Goal: Task Accomplishment & Management: Manage account settings

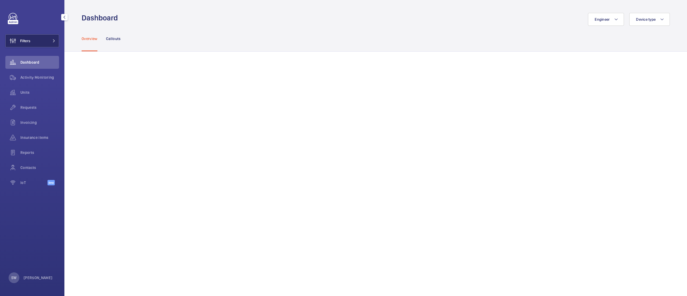
click at [52, 40] on span at bounding box center [52, 40] width 6 height 3
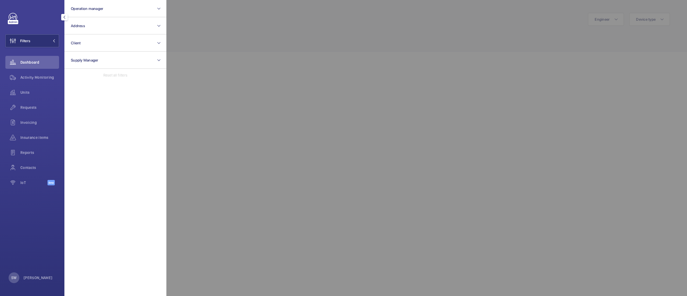
click at [462, 209] on div at bounding box center [509, 148] width 687 height 296
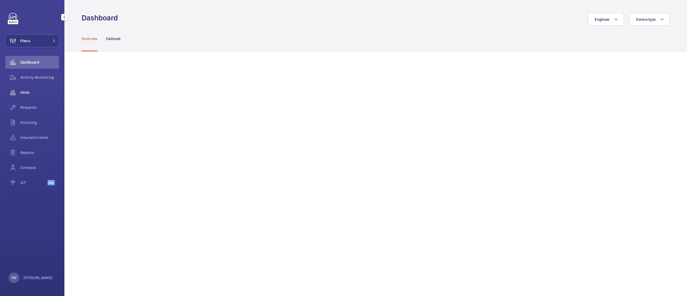
click at [30, 93] on span "Units" at bounding box center [39, 92] width 39 height 5
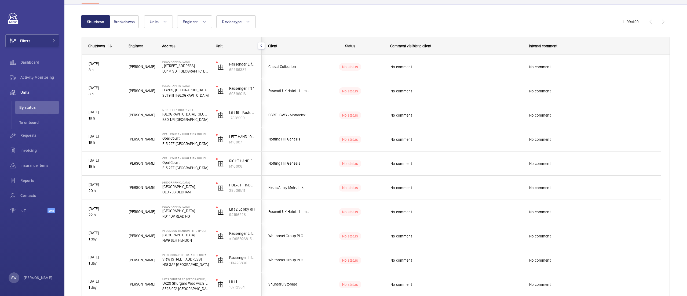
scroll to position [41, 0]
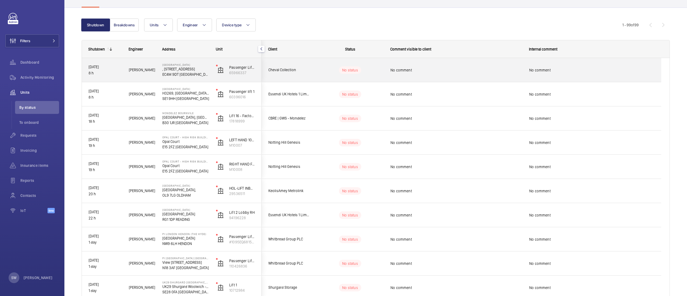
click at [446, 77] on div "No comment" at bounding box center [453, 70] width 138 height 23
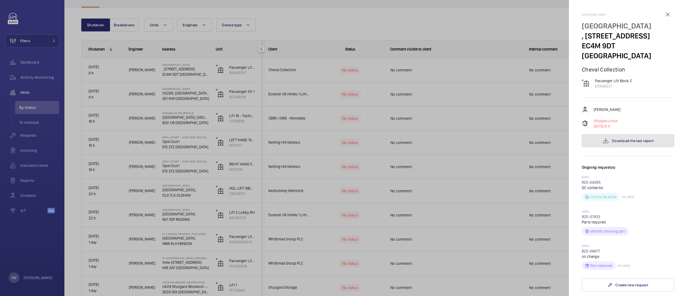
click at [605, 134] on button "Download the last report" at bounding box center [628, 140] width 92 height 13
click at [470, 213] on div at bounding box center [343, 148] width 687 height 296
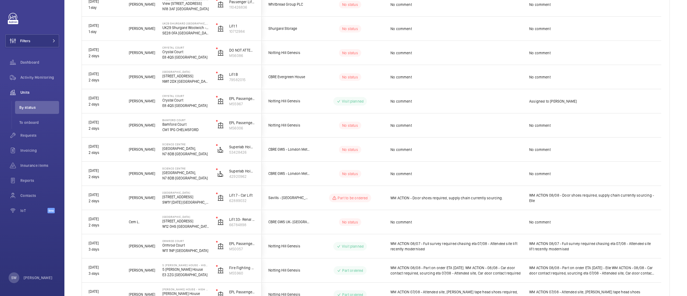
scroll to position [817, 0]
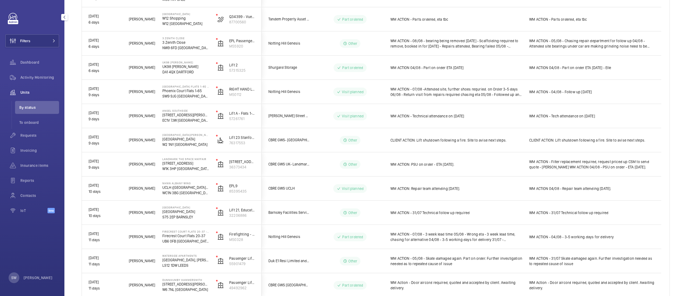
click at [29, 33] on div "Filters Dashboard Activity Monitoring Units By status To onboard Requests Invoi…" at bounding box center [32, 116] width 54 height 206
click at [31, 41] on button "Filters" at bounding box center [32, 40] width 54 height 13
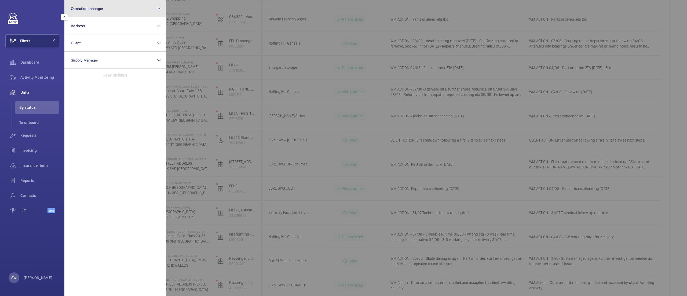
click at [159, 7] on mat-icon at bounding box center [159, 8] width 4 height 6
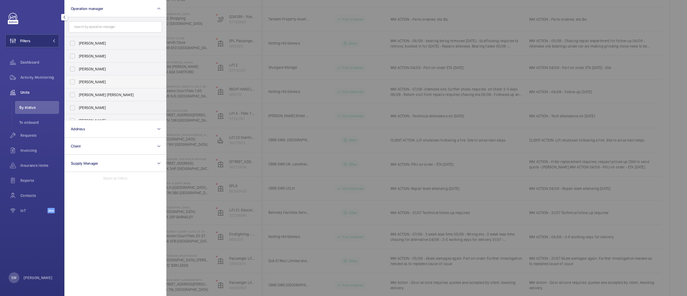
click at [89, 76] on label "[PERSON_NAME]" at bounding box center [111, 81] width 93 height 13
click at [78, 77] on input "[PERSON_NAME]" at bounding box center [72, 82] width 11 height 11
checkbox input "true"
click at [350, 24] on div at bounding box center [509, 148] width 687 height 296
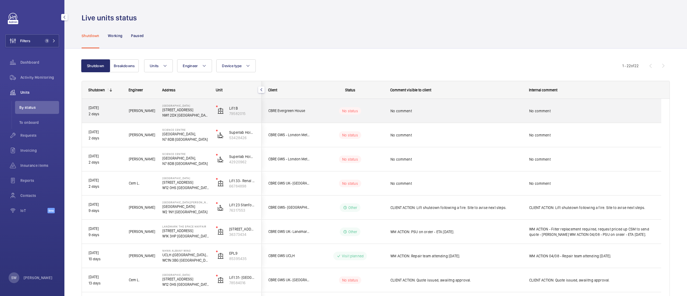
click at [476, 103] on div "No comment" at bounding box center [453, 110] width 138 height 23
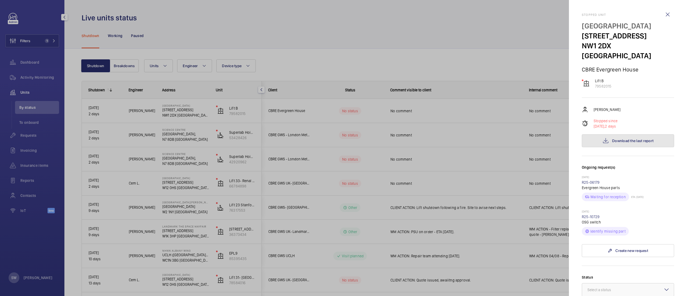
click at [661, 134] on button "Download the last report" at bounding box center [628, 140] width 92 height 13
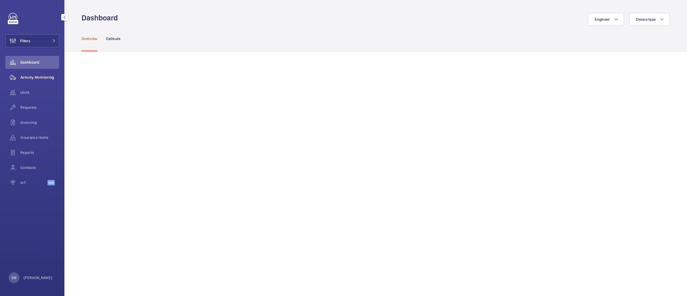
click at [32, 81] on div "Activity Monitoring" at bounding box center [32, 77] width 54 height 13
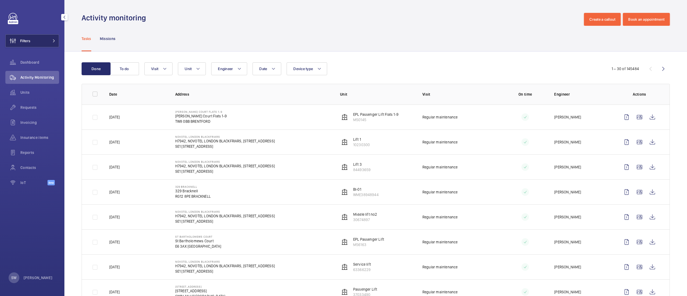
click at [41, 44] on button "Filters" at bounding box center [32, 40] width 54 height 13
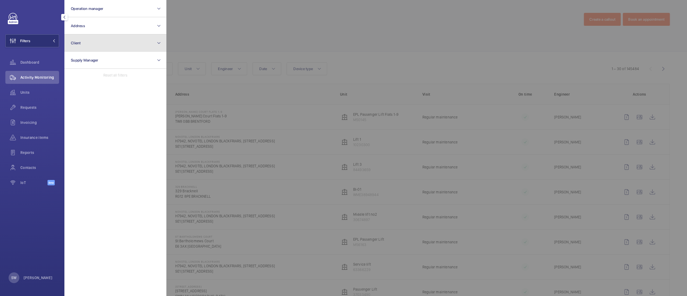
click at [136, 46] on button "Client" at bounding box center [115, 42] width 102 height 17
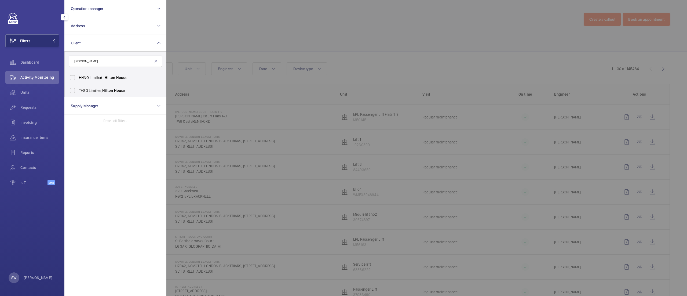
type input "[PERSON_NAME]"
click at [94, 77] on span "HHNQ Limited - Hilton Hou se" at bounding box center [116, 77] width 74 height 5
click at [78, 77] on input "HHNQ Limited - Hilton Hou se" at bounding box center [72, 77] width 11 height 11
checkbox input "true"
click at [414, 45] on div at bounding box center [509, 148] width 687 height 296
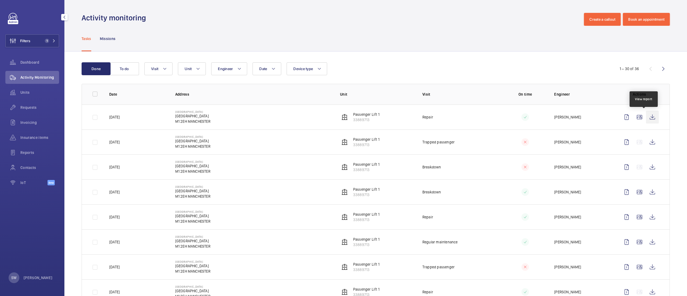
click at [646, 118] on wm-front-icon-button at bounding box center [652, 117] width 13 height 13
click at [646, 271] on wm-front-icon-button at bounding box center [652, 266] width 13 height 13
click at [646, 220] on wm-front-icon-button at bounding box center [652, 217] width 13 height 13
click at [24, 134] on div "Insurance items" at bounding box center [32, 137] width 54 height 13
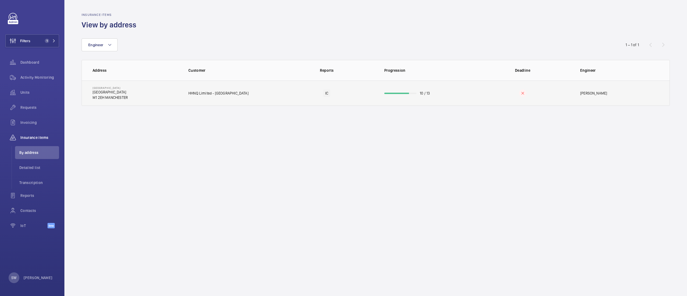
click at [415, 105] on td "10 / 13" at bounding box center [425, 93] width 98 height 25
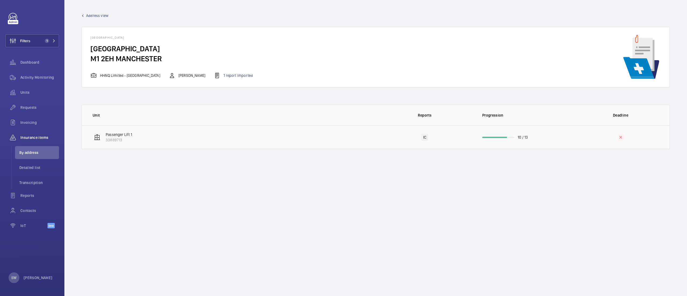
click at [248, 145] on td "Passenger Lift 1 33889713" at bounding box center [229, 137] width 294 height 24
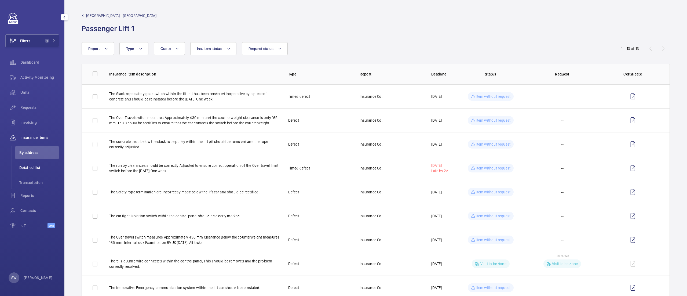
click at [21, 170] on span "Detailed list" at bounding box center [39, 167] width 40 height 5
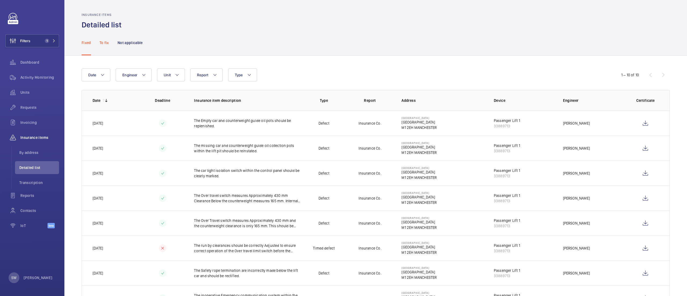
click at [100, 41] on p "To fix" at bounding box center [104, 42] width 9 height 5
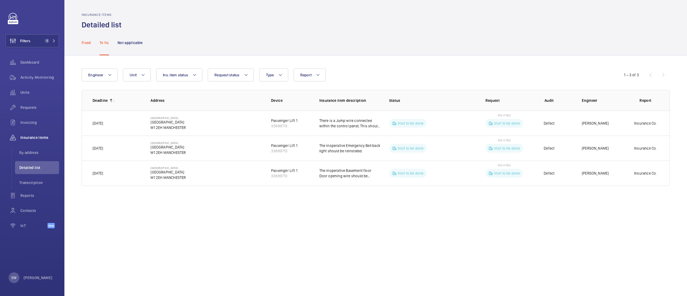
click at [85, 41] on p "Fixed" at bounding box center [86, 42] width 9 height 5
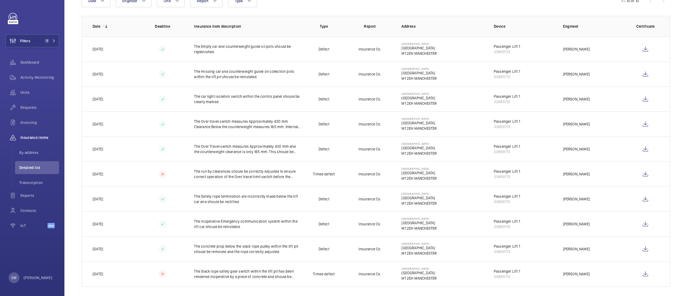
scroll to position [79, 0]
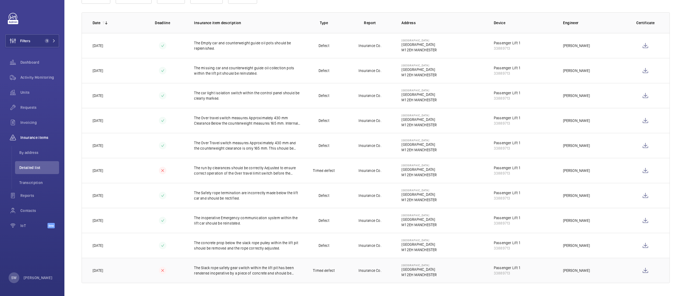
click at [283, 274] on p "The Slack rope safety gear switch within the lift pit has been rendered inopera…" at bounding box center [247, 270] width 107 height 11
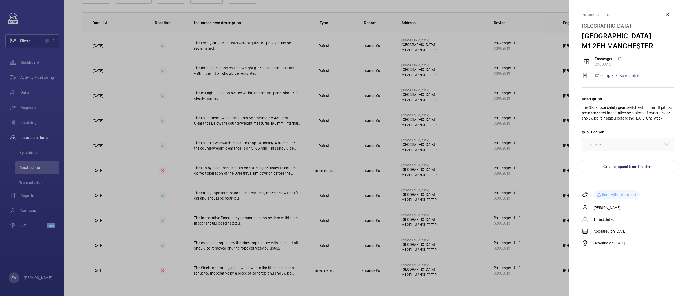
click at [448, 239] on div at bounding box center [343, 148] width 687 height 296
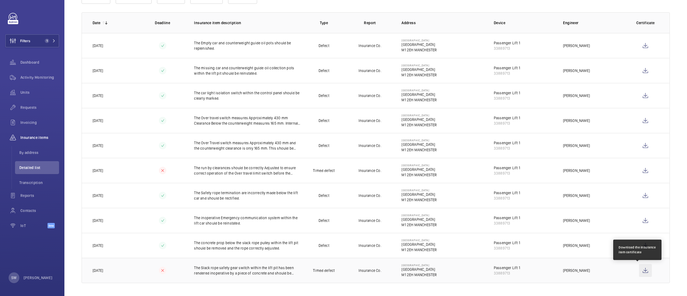
click at [644, 273] on wm-front-icon-button at bounding box center [645, 270] width 13 height 13
click at [36, 45] on button "Filters 1" at bounding box center [32, 40] width 54 height 13
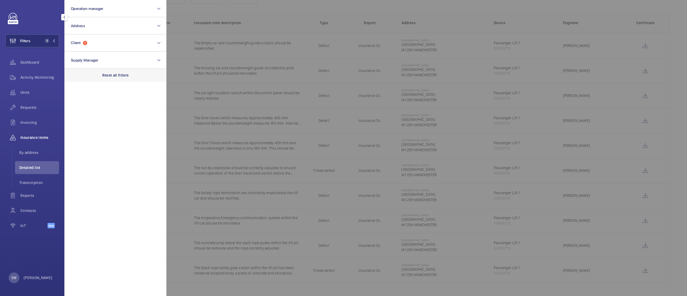
click at [122, 74] on p "Reset all filters" at bounding box center [115, 75] width 27 height 5
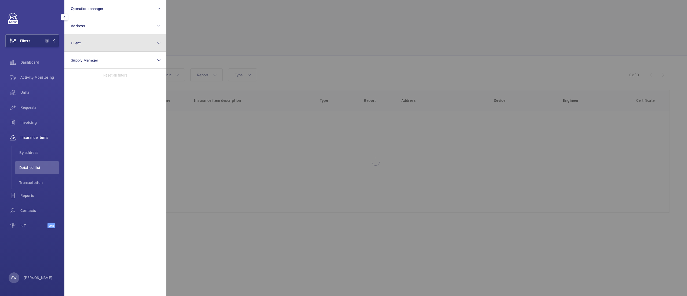
click at [98, 40] on button "Client" at bounding box center [115, 42] width 102 height 17
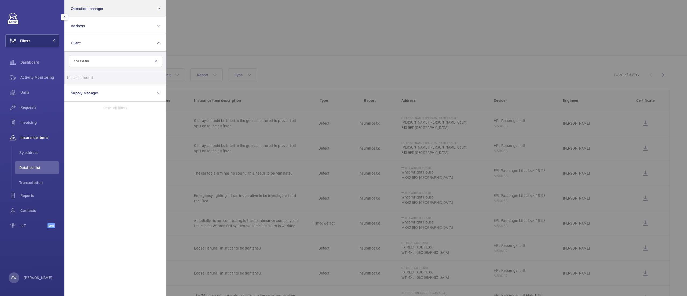
type input "the assem"
click at [105, 16] on button "Operation manager" at bounding box center [115, 8] width 102 height 17
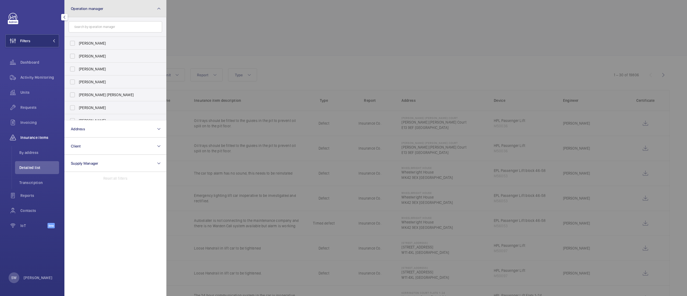
click at [103, 13] on button "Operation manager" at bounding box center [115, 8] width 102 height 17
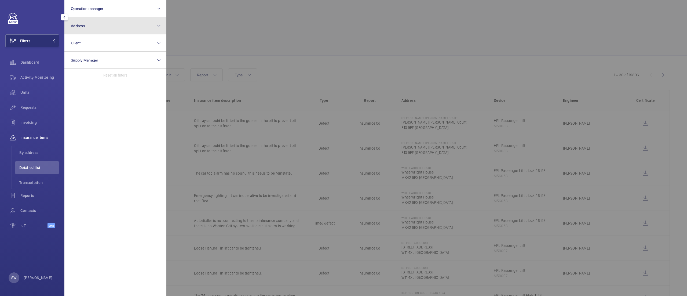
click at [102, 27] on button "Address" at bounding box center [115, 25] width 102 height 17
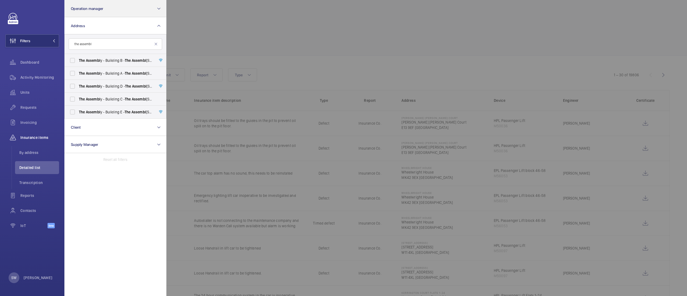
type input "the assembl"
click at [115, 100] on span "The Assembl y - Building C - [STREET_ADDRESS]" at bounding box center [116, 98] width 74 height 5
click at [78, 100] on input "The Assembl y - Building C - [STREET_ADDRESS]" at bounding box center [72, 99] width 11 height 11
checkbox input "true"
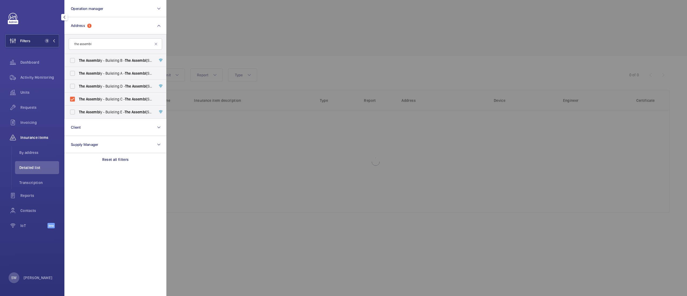
click at [414, 67] on div at bounding box center [509, 148] width 687 height 296
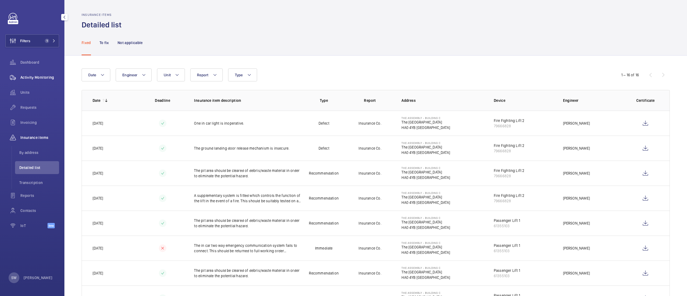
click at [50, 78] on span "Activity Monitoring" at bounding box center [39, 77] width 39 height 5
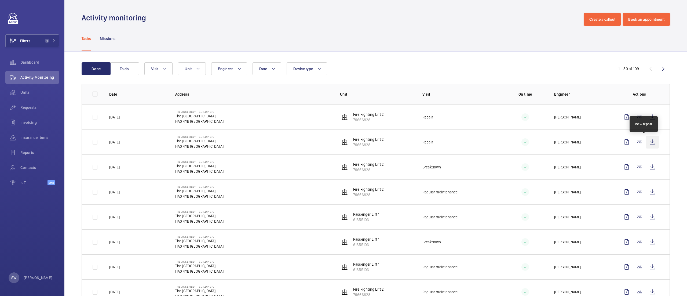
click at [646, 142] on wm-front-icon-button at bounding box center [652, 142] width 13 height 13
click at [646, 120] on wm-front-icon-button at bounding box center [652, 117] width 13 height 13
click at [646, 142] on wm-front-icon-button at bounding box center [652, 142] width 13 height 13
click at [32, 38] on button "Filters 1" at bounding box center [32, 40] width 54 height 13
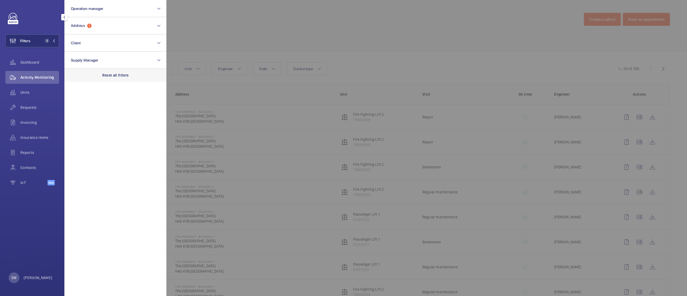
click at [121, 72] on div "Reset all filters" at bounding box center [115, 75] width 102 height 13
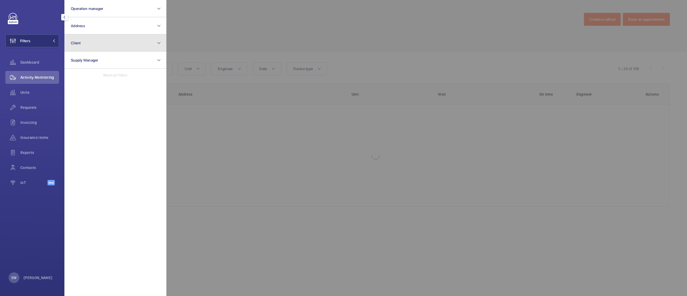
click at [103, 46] on button "Client" at bounding box center [115, 42] width 102 height 17
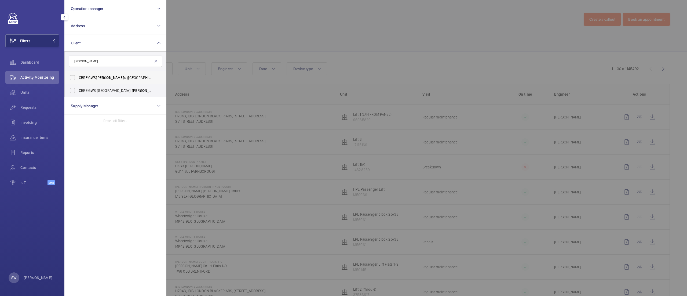
type input "[PERSON_NAME]"
click at [81, 76] on span "CBRE GWS [PERSON_NAME] s ([GEOGRAPHIC_DATA])" at bounding box center [116, 77] width 74 height 5
click at [98, 79] on span "[PERSON_NAME]" at bounding box center [110, 77] width 28 height 4
click at [78, 79] on input "CBRE GWS [PERSON_NAME] s ([GEOGRAPHIC_DATA])" at bounding box center [72, 77] width 11 height 11
checkbox input "true"
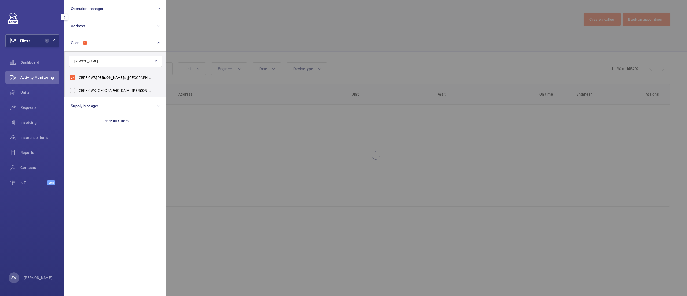
click at [394, 26] on div at bounding box center [509, 148] width 687 height 296
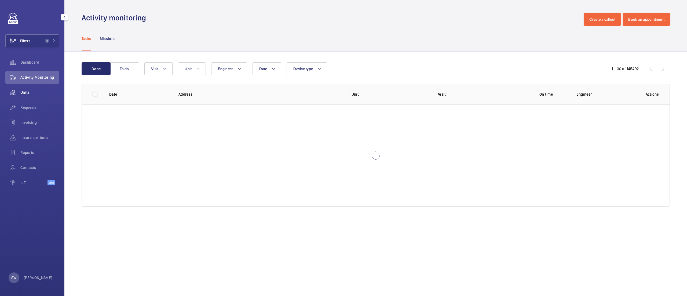
click at [19, 88] on wm-front-icon-button at bounding box center [12, 92] width 15 height 13
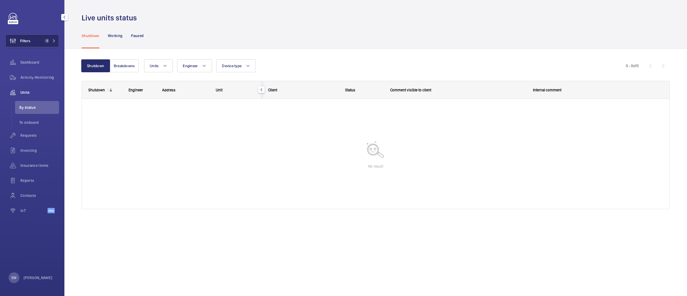
click at [47, 47] on button "Filters 1" at bounding box center [32, 40] width 54 height 13
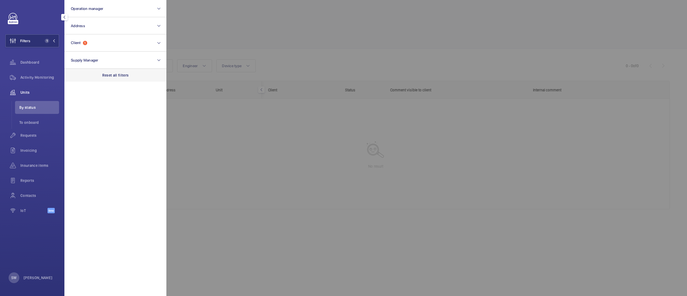
click at [144, 79] on div "Reset all filters" at bounding box center [115, 75] width 102 height 13
click at [100, 16] on button "Operation manager" at bounding box center [115, 8] width 102 height 17
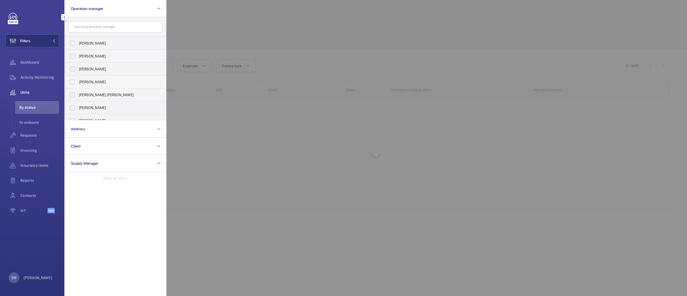
click at [95, 77] on label "[PERSON_NAME]" at bounding box center [111, 81] width 93 height 13
click at [78, 77] on input "[PERSON_NAME]" at bounding box center [72, 82] width 11 height 11
checkbox input "true"
click at [300, 45] on div at bounding box center [509, 148] width 687 height 296
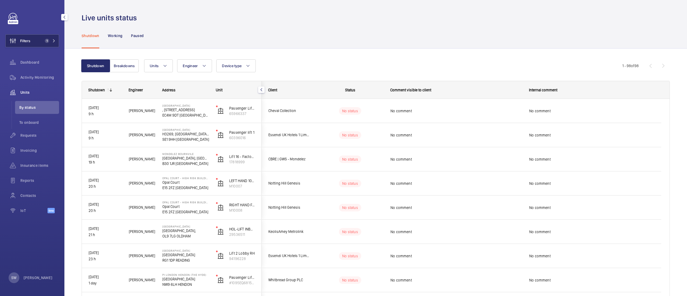
click at [51, 38] on button "Filters 1" at bounding box center [32, 40] width 54 height 13
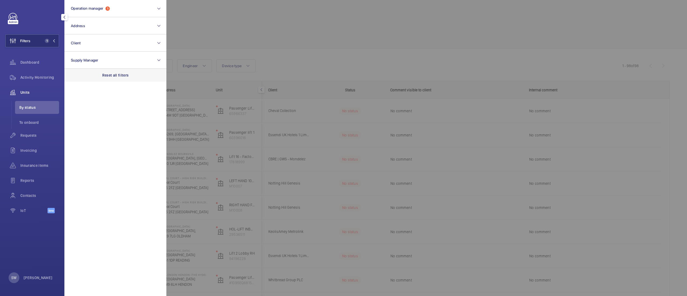
click at [119, 77] on p "Reset all filters" at bounding box center [115, 75] width 27 height 5
click at [107, 10] on button "Operation manager" at bounding box center [115, 8] width 102 height 17
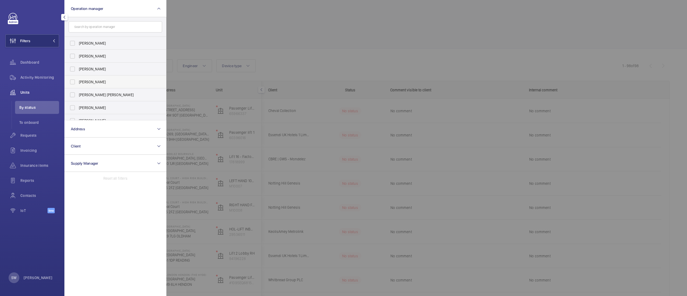
click at [87, 82] on span "[PERSON_NAME]" at bounding box center [116, 81] width 74 height 5
click at [78, 82] on input "[PERSON_NAME]" at bounding box center [72, 82] width 11 height 11
checkbox input "true"
click at [336, 45] on div at bounding box center [509, 148] width 687 height 296
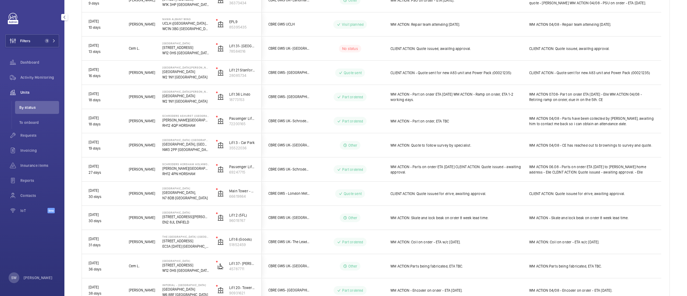
scroll to position [360, 0]
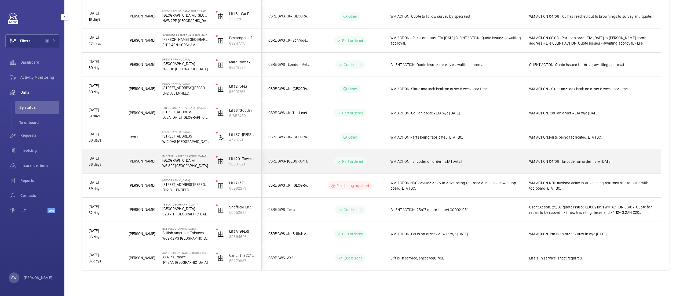
click at [471, 157] on div "WM ACTION - Encoder on order - ETA [DATE]." at bounding box center [457, 161] width 132 height 12
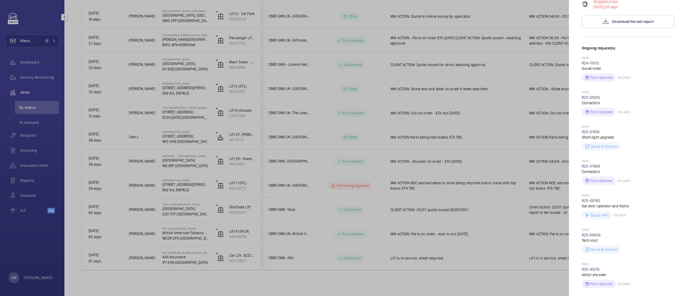
scroll to position [171, 0]
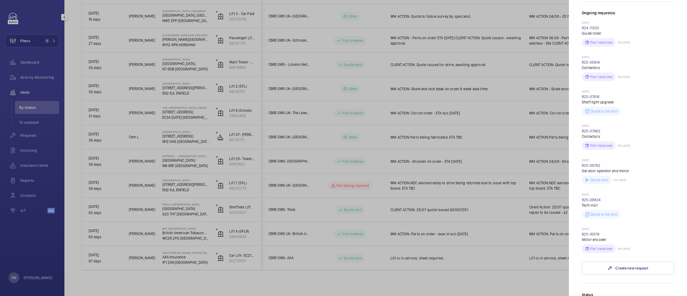
click at [409, 200] on div at bounding box center [343, 148] width 687 height 296
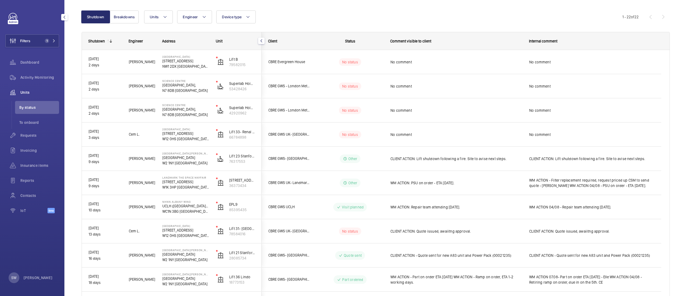
scroll to position [0, 0]
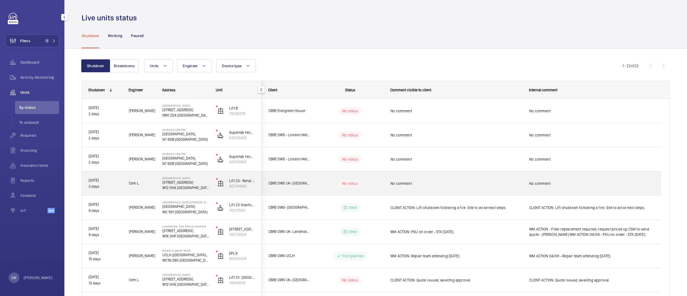
click at [450, 182] on span "No comment" at bounding box center [457, 183] width 132 height 5
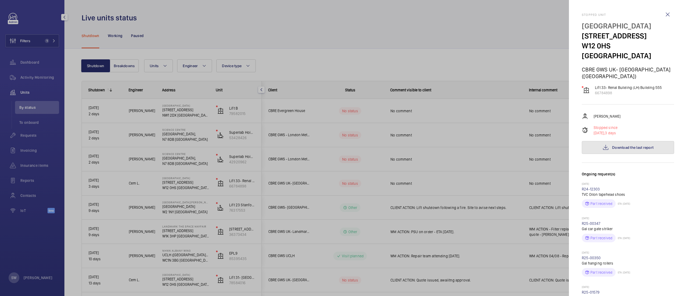
click at [649, 145] on span "Download the last report" at bounding box center [633, 147] width 41 height 4
click at [357, 44] on div at bounding box center [343, 148] width 687 height 296
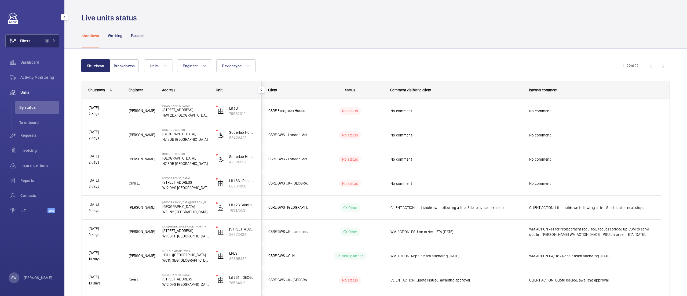
click at [16, 42] on wm-front-icon-button at bounding box center [13, 40] width 15 height 13
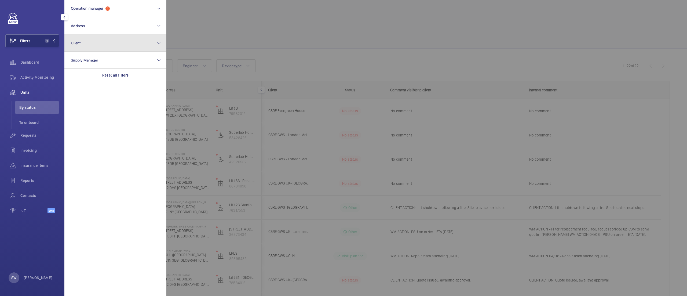
click at [141, 38] on button "Client" at bounding box center [115, 42] width 102 height 17
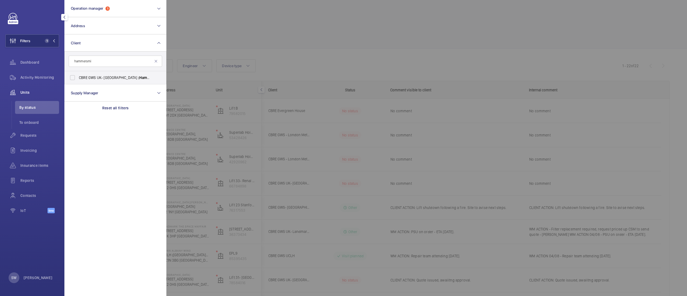
type input "hammersmi"
click at [114, 74] on label "CBRE GWS UK- [GEOGRAPHIC_DATA] ( Hammersmi th)" at bounding box center [111, 77] width 93 height 13
click at [78, 74] on input "CBRE GWS UK- [GEOGRAPHIC_DATA] ( Hammersmi th)" at bounding box center [72, 77] width 11 height 11
checkbox input "true"
click at [328, 23] on div at bounding box center [509, 148] width 687 height 296
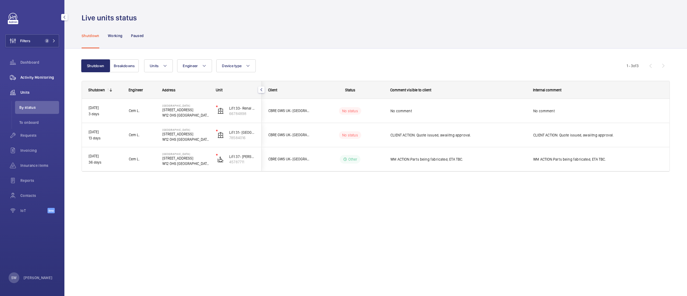
click at [37, 81] on div "Activity Monitoring" at bounding box center [32, 77] width 54 height 13
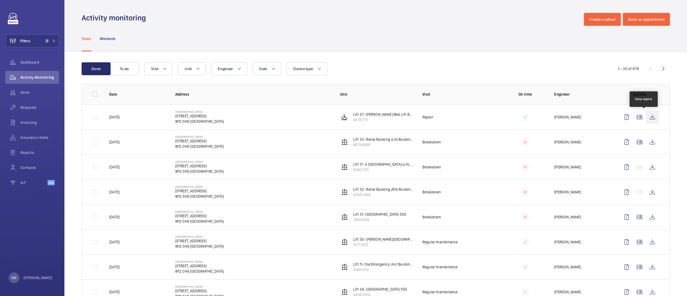
click at [646, 119] on wm-front-icon-button at bounding box center [652, 117] width 13 height 13
click at [26, 90] on span "Units" at bounding box center [39, 92] width 39 height 5
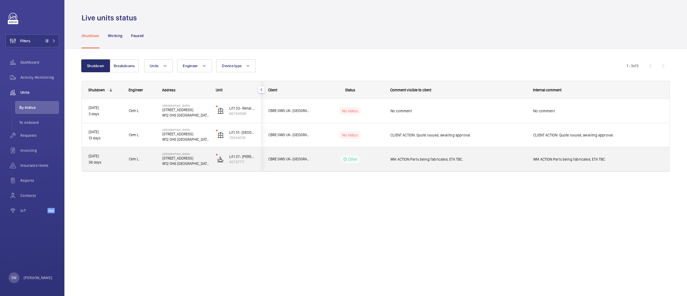
click at [438, 164] on div "WM ACTION:Parts being fabricated, ETA TBC." at bounding box center [459, 159] width 136 height 12
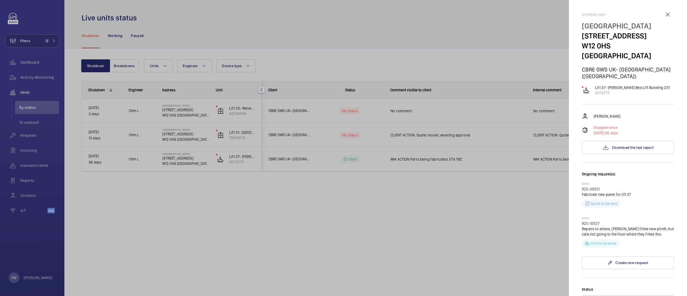
click at [513, 226] on div at bounding box center [343, 148] width 687 height 296
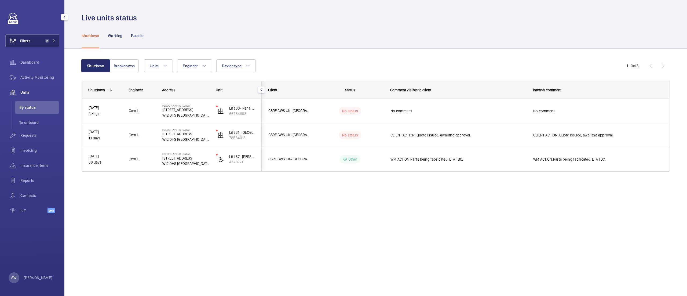
click at [41, 44] on button "Filters 2" at bounding box center [32, 40] width 54 height 13
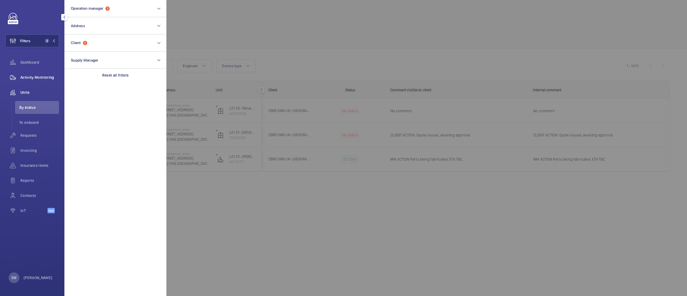
click at [19, 77] on wm-front-icon-button at bounding box center [12, 77] width 15 height 13
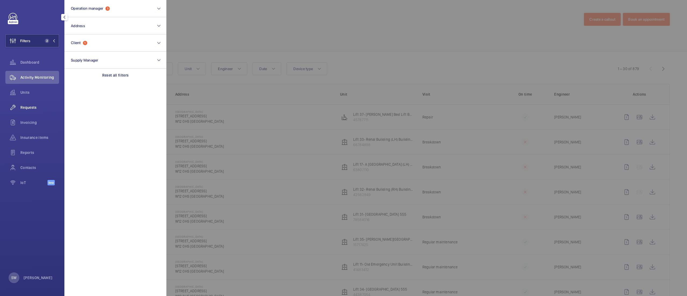
click at [34, 107] on span "Requests" at bounding box center [39, 107] width 39 height 5
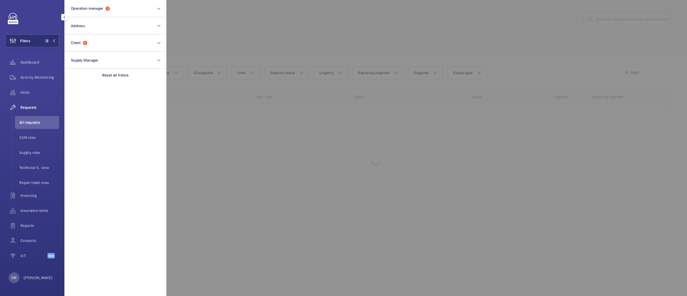
click at [311, 40] on div at bounding box center [509, 148] width 687 height 296
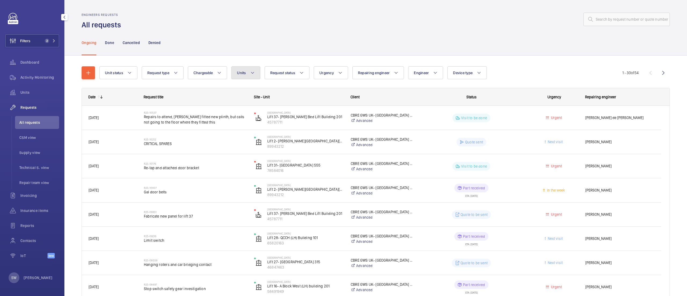
click at [251, 71] on mat-icon at bounding box center [253, 73] width 4 height 6
type input "lift 17"
click at [268, 120] on span "Lift 17 - A [GEOGRAPHIC_DATA] (LH) Building 201, 63807110" at bounding box center [288, 121] width 62 height 5
click at [248, 120] on input "Lift 17 - A [GEOGRAPHIC_DATA] (LH) Building 201, 63807110" at bounding box center [243, 121] width 11 height 11
checkbox input "true"
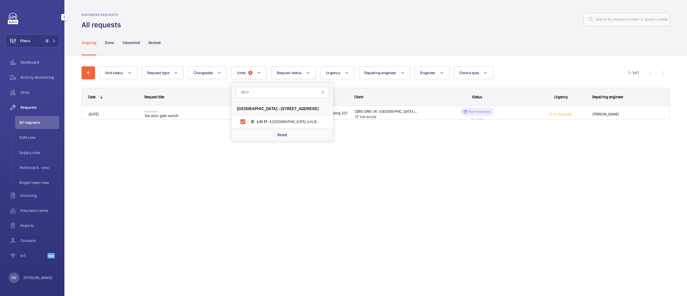
click at [512, 44] on div "Ongoing Done Cancelled Denied" at bounding box center [376, 43] width 589 height 26
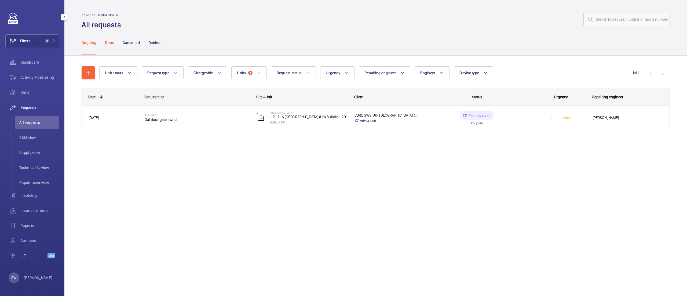
click at [106, 39] on div "Done" at bounding box center [109, 43] width 9 height 26
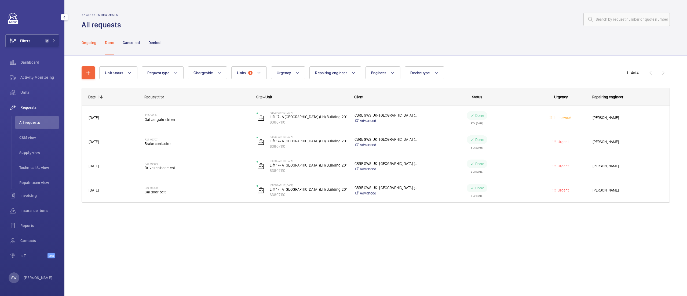
click at [89, 44] on p "Ongoing" at bounding box center [89, 42] width 15 height 5
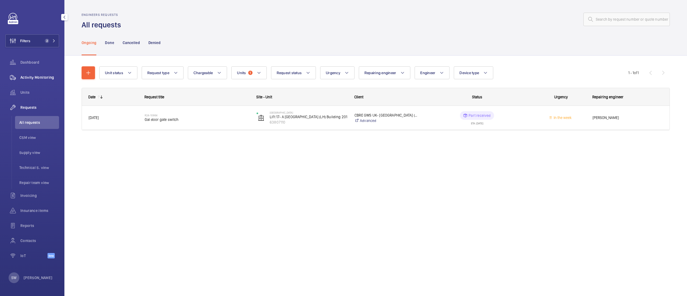
click at [28, 79] on span "Activity Monitoring" at bounding box center [39, 77] width 39 height 5
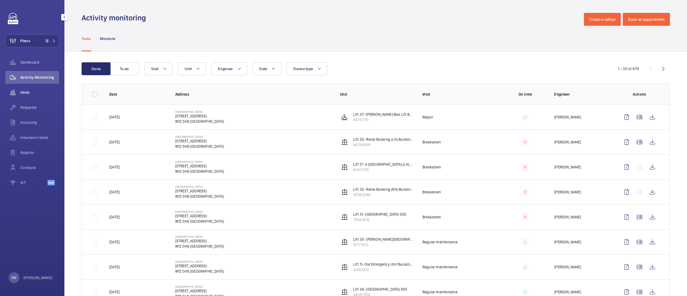
click at [25, 92] on span "Units" at bounding box center [39, 92] width 39 height 5
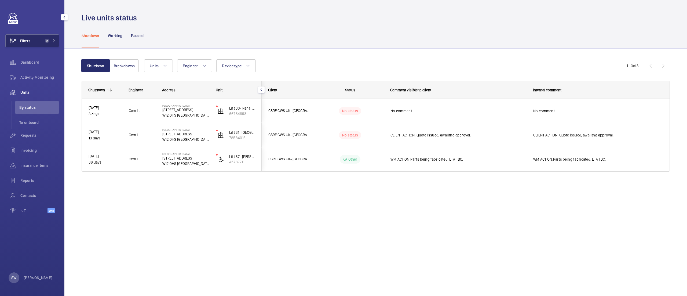
click at [37, 42] on button "Filters 2" at bounding box center [32, 40] width 54 height 13
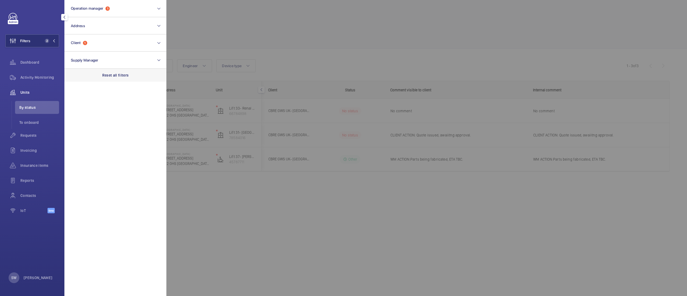
click at [140, 75] on div "Reset all filters" at bounding box center [115, 75] width 102 height 13
click at [90, 35] on button "Client" at bounding box center [115, 42] width 102 height 17
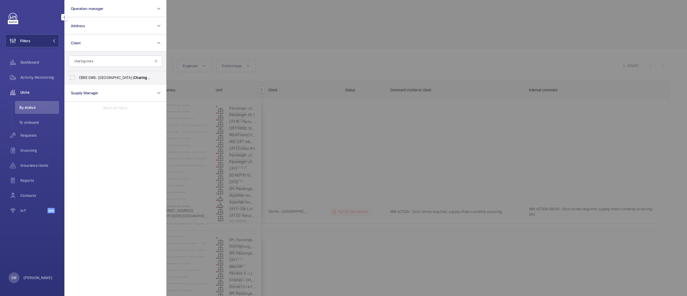
type input "charing cross"
click at [95, 77] on span "CBRE GWS- [GEOGRAPHIC_DATA] ( [GEOGRAPHIC_DATA] )" at bounding box center [116, 77] width 74 height 5
click at [78, 77] on input "CBRE GWS- [GEOGRAPHIC_DATA] ( [GEOGRAPHIC_DATA] )" at bounding box center [72, 77] width 11 height 11
checkbox input "true"
click at [416, 37] on div at bounding box center [509, 148] width 687 height 296
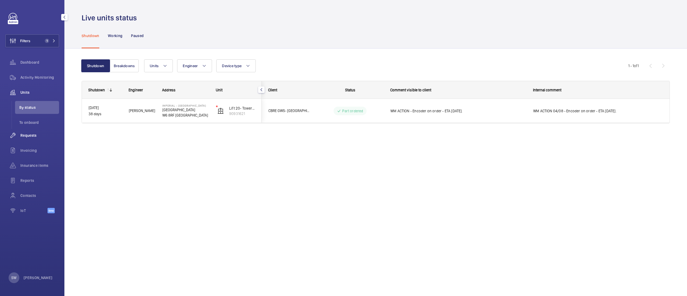
click at [22, 137] on span "Requests" at bounding box center [39, 135] width 39 height 5
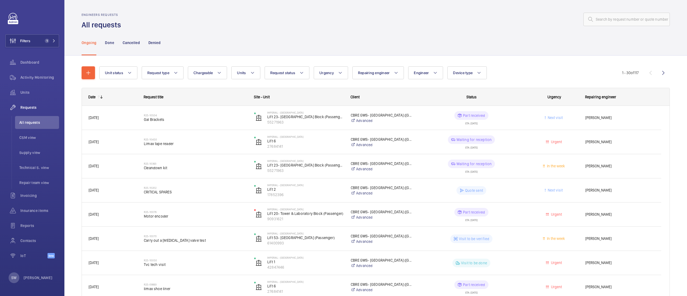
click at [252, 77] on button "Units" at bounding box center [245, 72] width 29 height 13
type input "esc"
click at [291, 134] on span "Esc alator 1- Tower & Laboratory Block ( Esc alator), 47068519" at bounding box center [288, 134] width 62 height 5
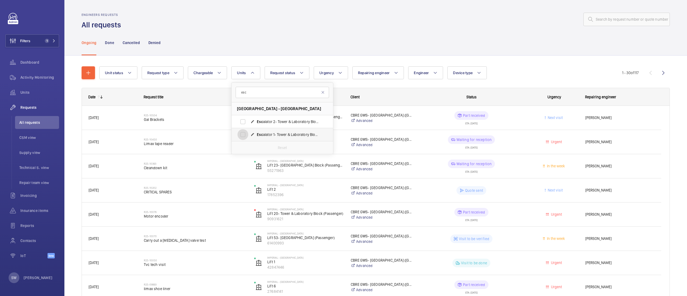
click at [248, 134] on input "Esc alator 1- Tower & Laboratory Block ( Esc alator), 47068519" at bounding box center [243, 134] width 11 height 11
checkbox input "true"
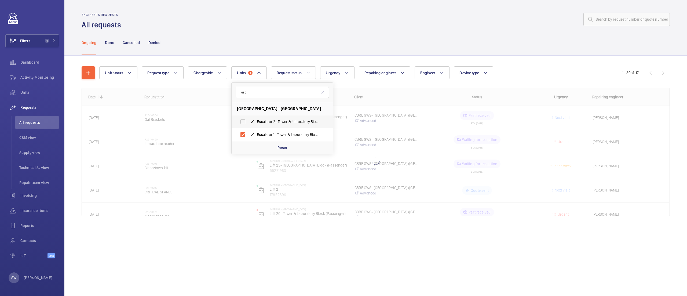
click at [289, 126] on label "Esc alator 2- Tower & Laboratory Block ( Esc alator), 91273640" at bounding box center [278, 121] width 93 height 13
click at [248, 126] on input "Esc alator 2- Tower & Laboratory Block ( Esc alator), 91273640" at bounding box center [243, 121] width 11 height 11
checkbox input "true"
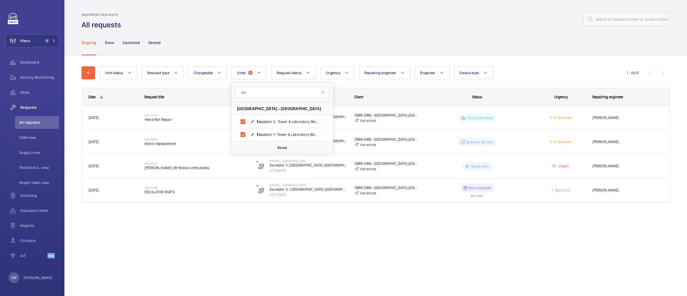
click at [431, 23] on div at bounding box center [397, 19] width 546 height 13
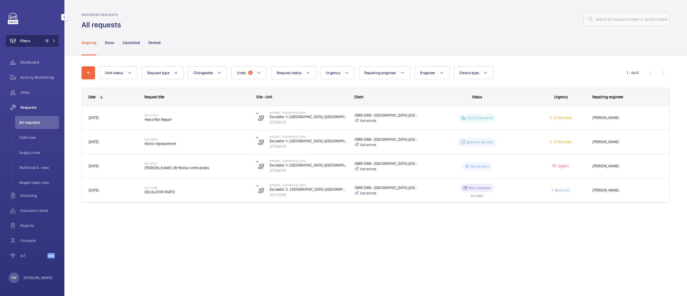
click at [35, 38] on button "Filters 1" at bounding box center [32, 40] width 54 height 13
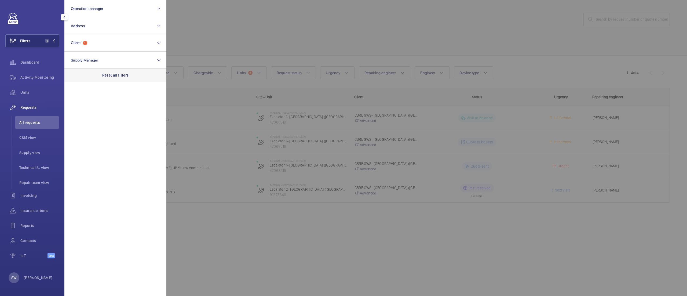
click at [118, 71] on div "Reset all filters" at bounding box center [115, 75] width 102 height 13
click at [106, 11] on button "Operation manager" at bounding box center [115, 8] width 102 height 17
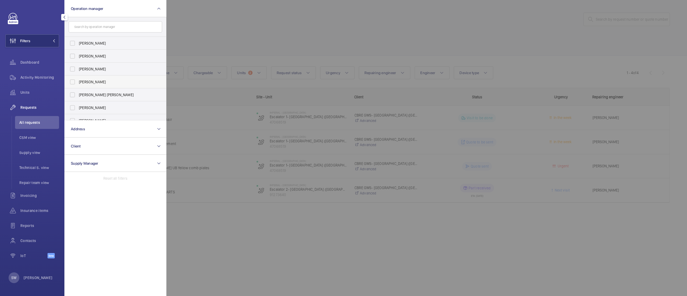
click at [90, 78] on label "[PERSON_NAME]" at bounding box center [111, 81] width 93 height 13
click at [78, 78] on input "[PERSON_NAME]" at bounding box center [72, 82] width 11 height 11
checkbox input "true"
click at [310, 55] on div at bounding box center [509, 148] width 687 height 296
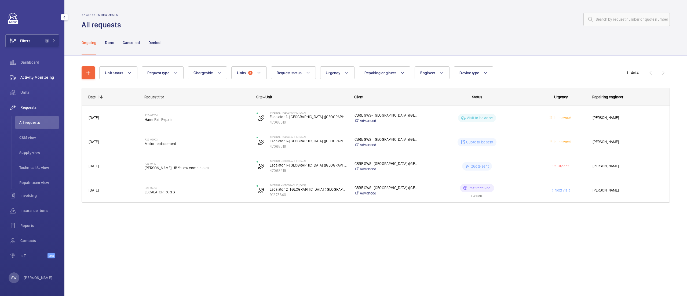
click at [33, 84] on div "Activity Monitoring" at bounding box center [32, 77] width 54 height 13
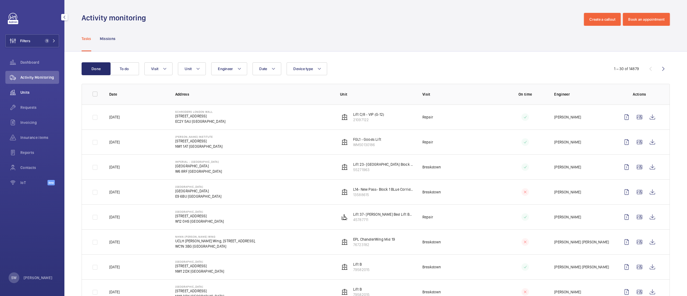
click at [21, 92] on span "Units" at bounding box center [39, 92] width 39 height 5
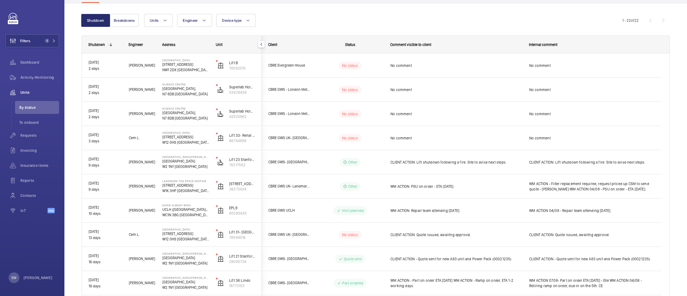
scroll to position [47, 0]
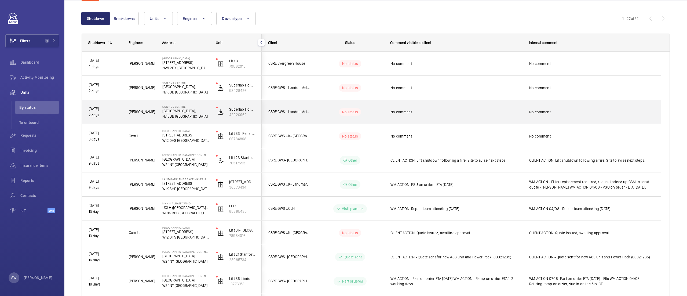
click at [430, 115] on div "No comment" at bounding box center [457, 112] width 132 height 12
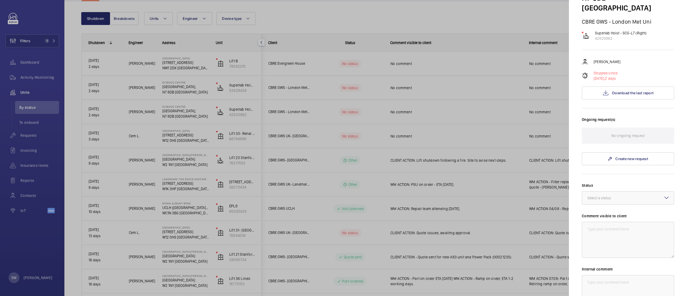
scroll to position [0, 0]
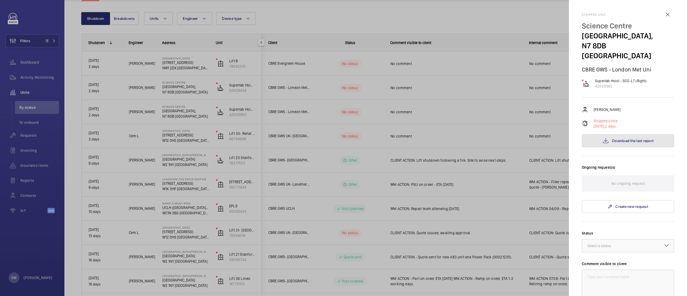
click at [625, 139] on span "Download the last report" at bounding box center [633, 141] width 41 height 4
click at [621, 270] on textarea at bounding box center [628, 288] width 92 height 36
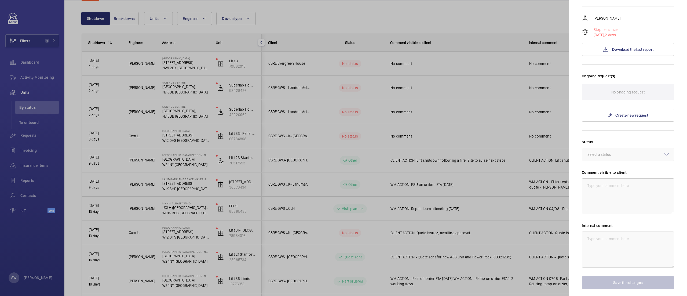
scroll to position [106, 0]
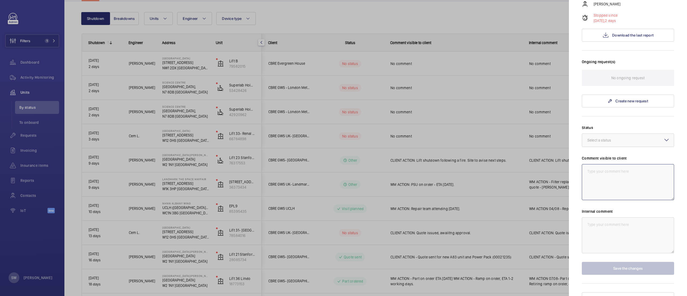
click at [628, 165] on textarea at bounding box center [628, 182] width 92 height 36
drag, startPoint x: 649, startPoint y: 164, endPoint x: 519, endPoint y: 151, distance: 130.6
click at [519, 151] on mat-sidenav-container "Filters 1 Dashboard Activity Monitoring Units By status To onboard Requests Inv…" at bounding box center [343, 148] width 687 height 296
type textarea "WM ACTION: Repairs on site [DATE]."
click at [617, 219] on textarea at bounding box center [628, 235] width 92 height 36
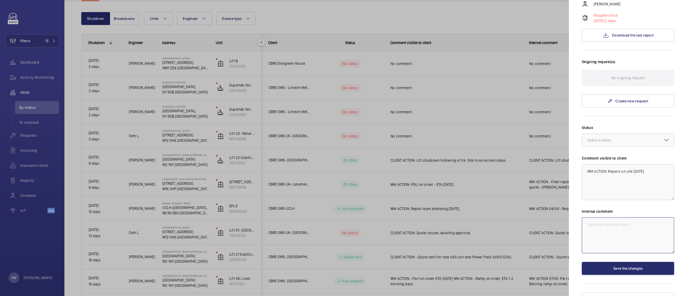
paste textarea "WM ACTION: Repairs on site [DATE]."
click at [606, 134] on div at bounding box center [628, 140] width 92 height 13
click at [611, 154] on span "Technical expert visit planned" at bounding box center [628, 156] width 81 height 5
type textarea "WM ACTION: Repairs on site [DATE]."
click at [622, 262] on button "Save the changes" at bounding box center [628, 268] width 92 height 13
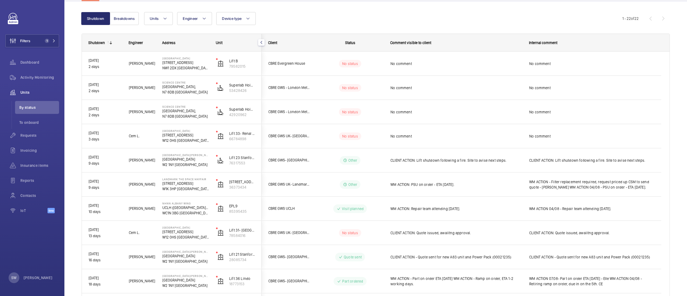
scroll to position [0, 0]
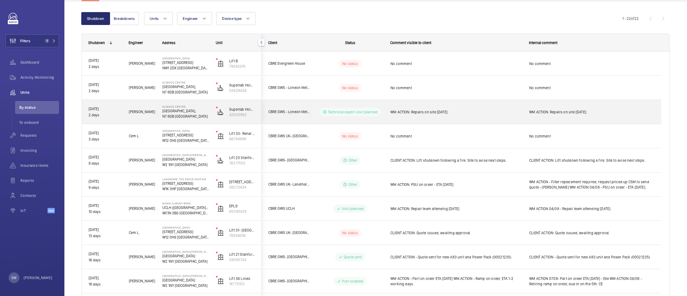
click at [429, 118] on div "WM ACTION: Repairs on site [DATE]." at bounding box center [453, 111] width 138 height 23
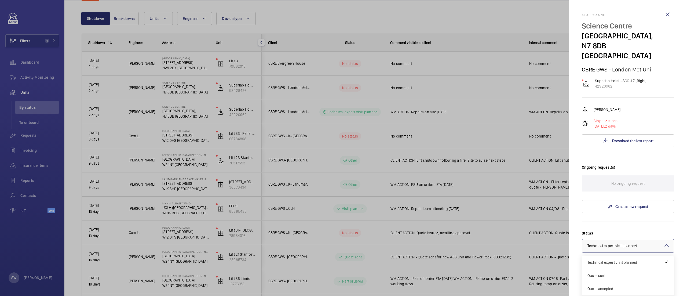
click at [632, 244] on span "Technical expert visit planned" at bounding box center [612, 246] width 49 height 4
click at [629, 293] on span "Visit planned" at bounding box center [628, 295] width 81 height 5
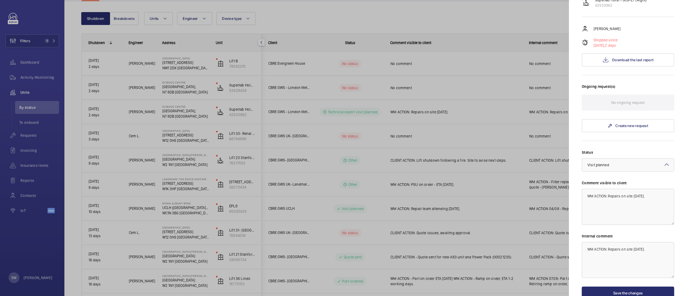
scroll to position [99, 0]
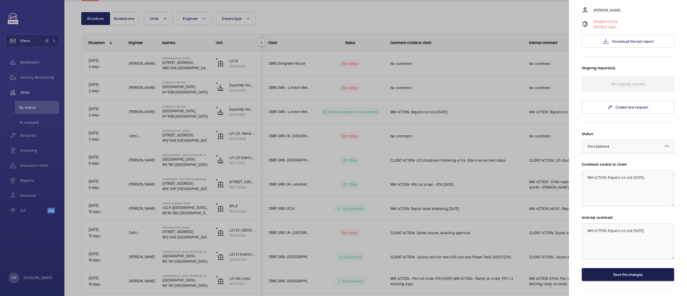
click at [633, 268] on button "Save the changes" at bounding box center [628, 274] width 92 height 13
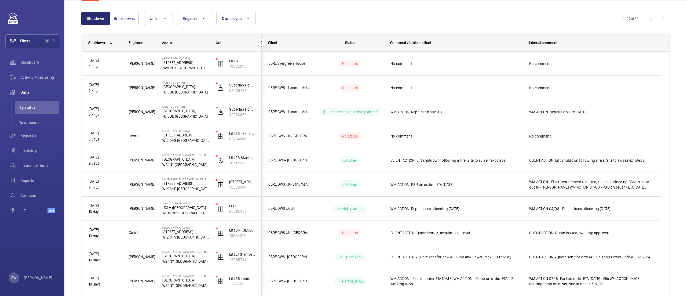
scroll to position [0, 0]
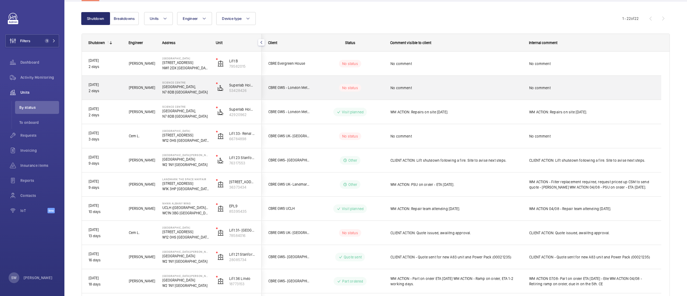
click at [420, 89] on span "No comment" at bounding box center [457, 87] width 132 height 5
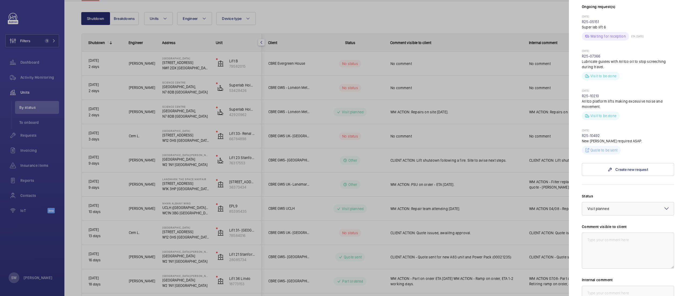
scroll to position [181, 0]
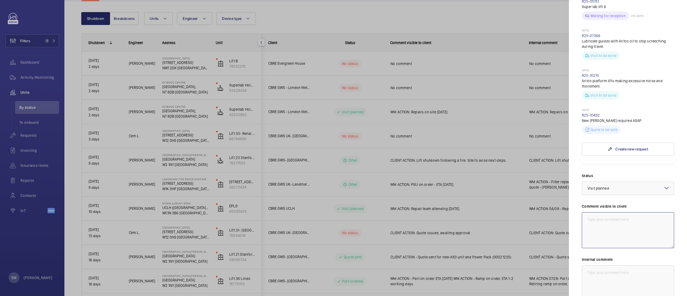
click at [605, 219] on textarea at bounding box center [628, 230] width 92 height 36
drag, startPoint x: 656, startPoint y: 213, endPoint x: 485, endPoint y: 194, distance: 172.4
click at [484, 194] on mat-sidenav-container "Filters 1 Dashboard Activity Monitoring Units By status To onboard Requests Inv…" at bounding box center [343, 148] width 687 height 296
type textarea "WM ACTION: Repairs on site [DATE]."
click at [614, 274] on textarea at bounding box center [628, 283] width 92 height 36
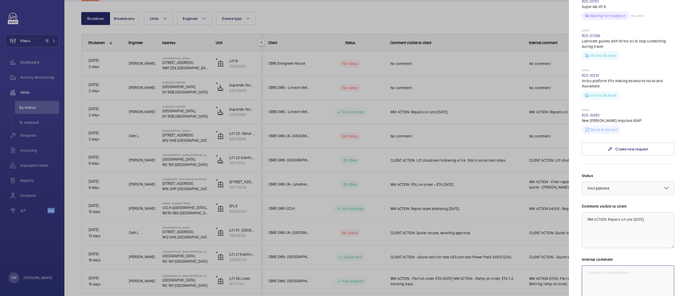
paste textarea "WM ACTION: Repairs on site [DATE]."
type textarea "WM ACTION: Repairs on site [DATE]."
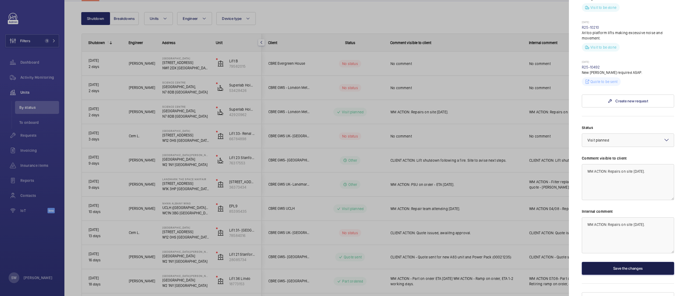
click at [624, 262] on button "Save the changes" at bounding box center [628, 268] width 92 height 13
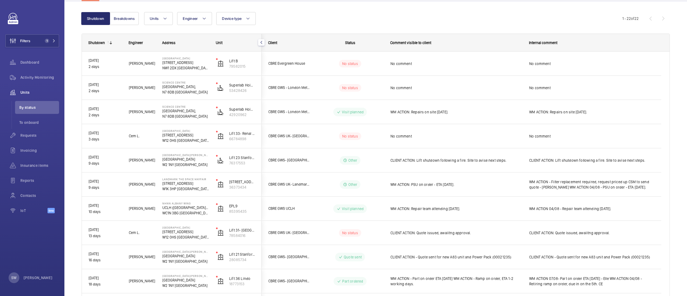
scroll to position [0, 0]
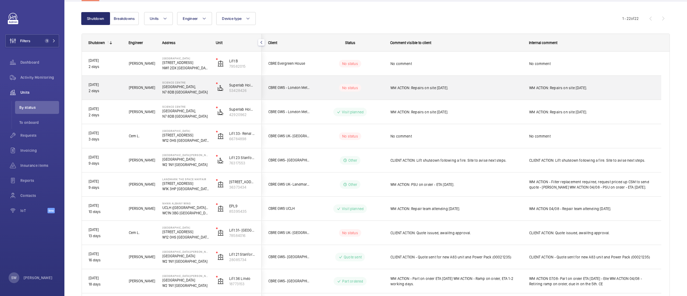
click at [406, 83] on div "WM ACTION: Repairs on site [DATE]." at bounding box center [457, 88] width 132 height 12
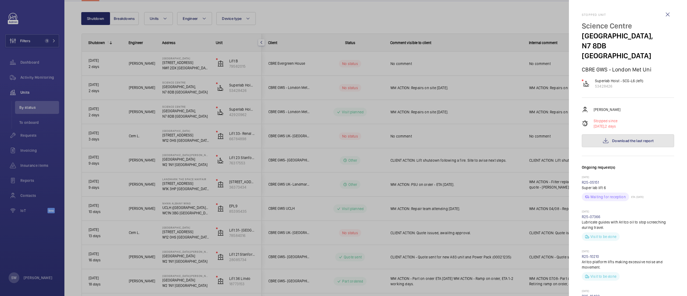
click at [648, 139] on span "Download the last report" at bounding box center [633, 141] width 41 height 4
click at [468, 142] on div at bounding box center [343, 148] width 687 height 296
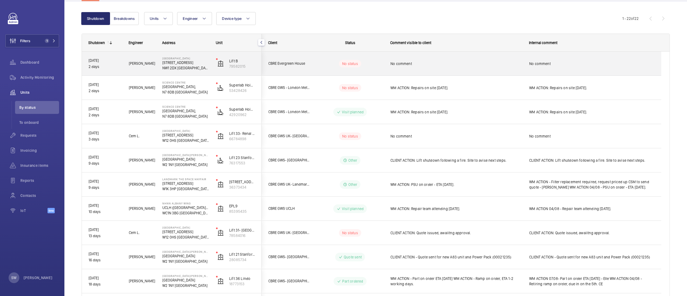
click at [428, 63] on span "No comment" at bounding box center [457, 63] width 132 height 5
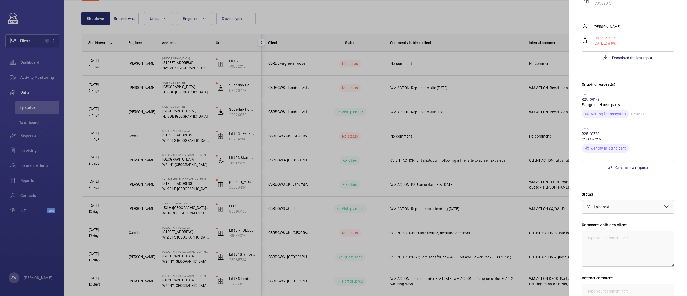
scroll to position [131, 0]
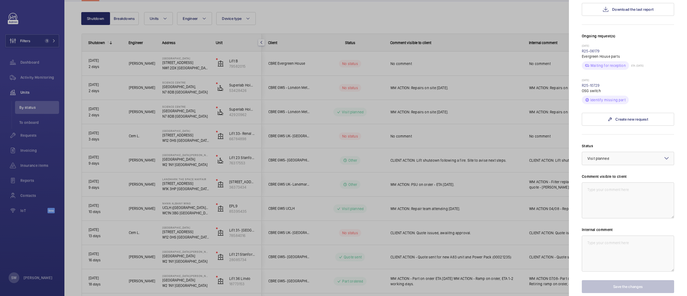
click at [618, 174] on label "Comment visible to client" at bounding box center [628, 176] width 92 height 5
click at [615, 182] on textarea at bounding box center [628, 200] width 92 height 36
drag, startPoint x: 662, startPoint y: 180, endPoint x: 534, endPoint y: 173, distance: 128.6
click at [534, 173] on mat-sidenav-container "Filters 1 Dashboard Activity Monitoring Units By status To onboard Requests Inv…" at bounding box center [343, 148] width 687 height 296
type textarea "WM ACTION: OSG switch required - ETA TBC."
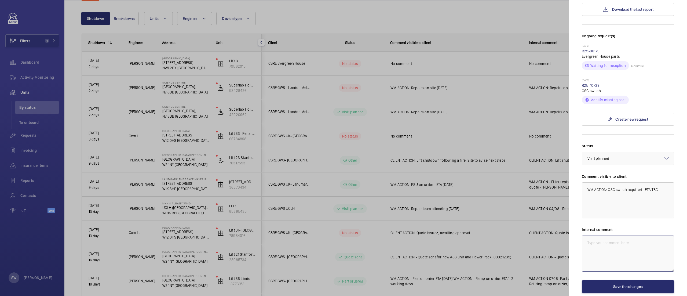
click at [624, 243] on textarea at bounding box center [628, 253] width 92 height 36
paste textarea "WM ACTION: OSG switch required - ETA TBC."
click at [619, 156] on div "× Visit planned" at bounding box center [605, 158] width 35 height 5
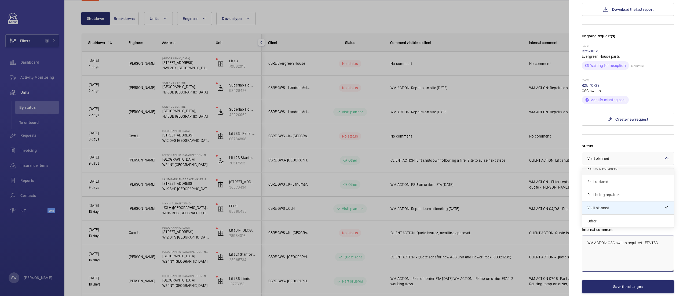
click at [621, 166] on span "Part to be ordered" at bounding box center [628, 168] width 81 height 5
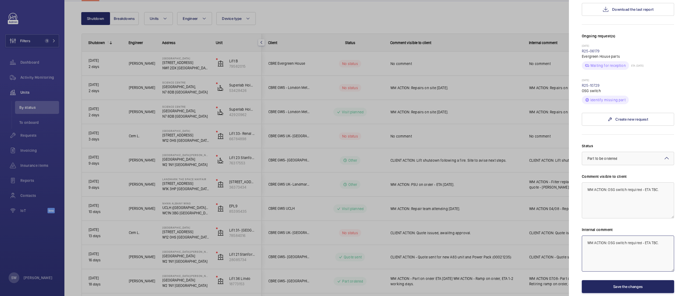
type textarea "WM ACTION: OSG switch required - ETA TBC."
click at [626, 280] on button "Save the changes" at bounding box center [628, 286] width 92 height 13
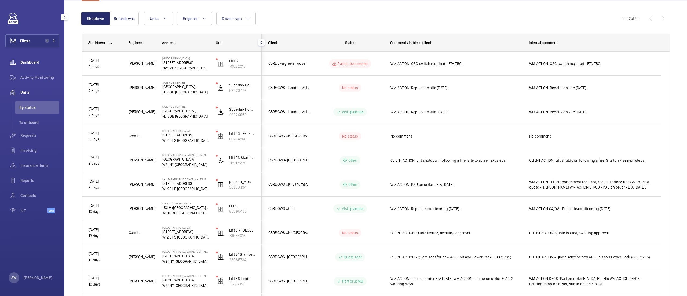
click at [16, 58] on wm-front-icon-button at bounding box center [12, 62] width 15 height 13
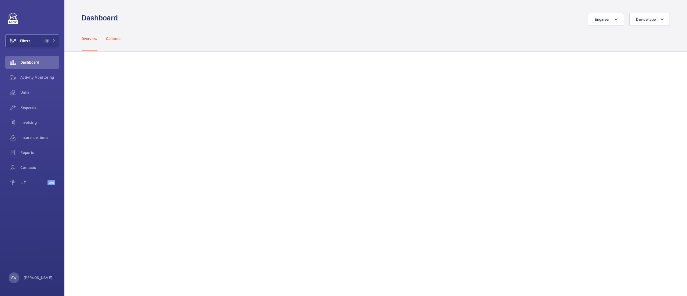
click at [114, 39] on p "Callouts" at bounding box center [113, 38] width 15 height 5
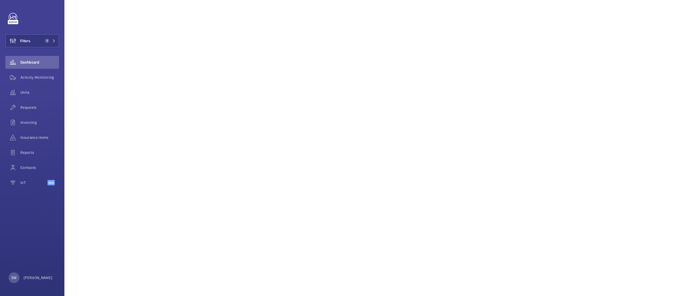
scroll to position [235, 0]
click at [40, 45] on button "Filters 1" at bounding box center [32, 40] width 54 height 13
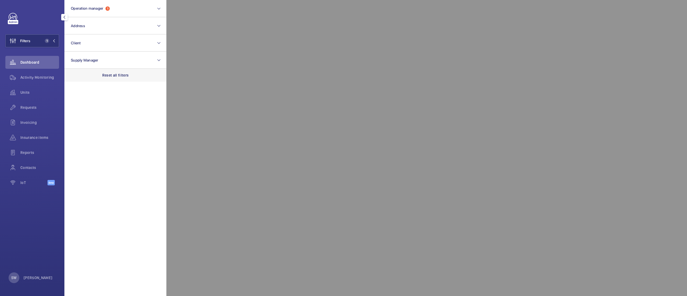
click at [113, 79] on div "Reset all filters" at bounding box center [115, 75] width 102 height 13
click at [102, 47] on button "Client" at bounding box center [115, 42] width 102 height 17
type input "[PERSON_NAME]"
click at [97, 78] on span "[PERSON_NAME]" at bounding box center [110, 77] width 28 height 4
click at [78, 78] on input "CBRE GWS [PERSON_NAME] s ([GEOGRAPHIC_DATA])" at bounding box center [72, 77] width 11 height 11
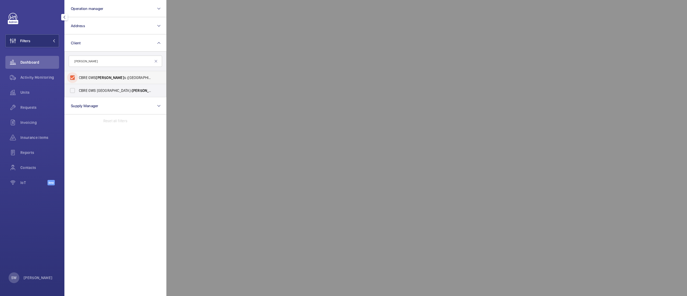
checkbox input "true"
click at [28, 108] on span "Requests" at bounding box center [39, 107] width 39 height 5
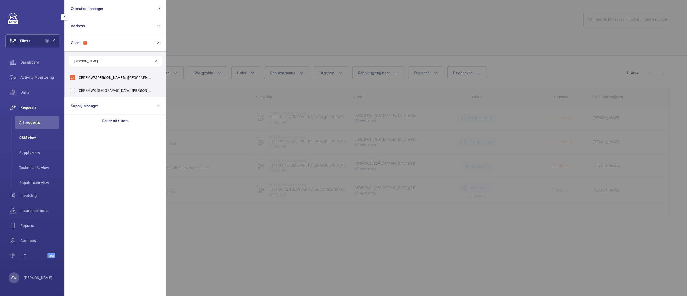
click at [38, 135] on span "CSM view" at bounding box center [39, 137] width 40 height 5
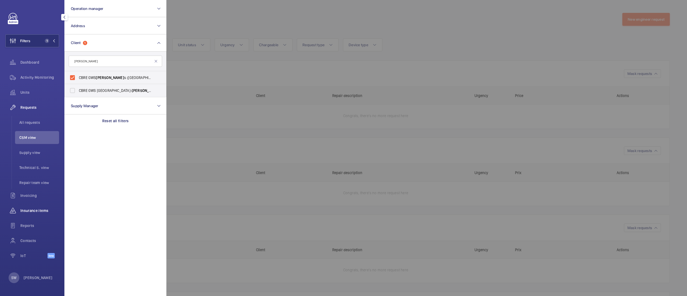
click at [33, 207] on div "Insurance items" at bounding box center [32, 210] width 54 height 13
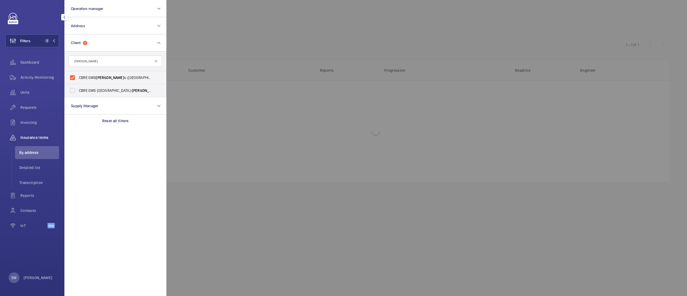
click at [411, 32] on div at bounding box center [509, 148] width 687 height 296
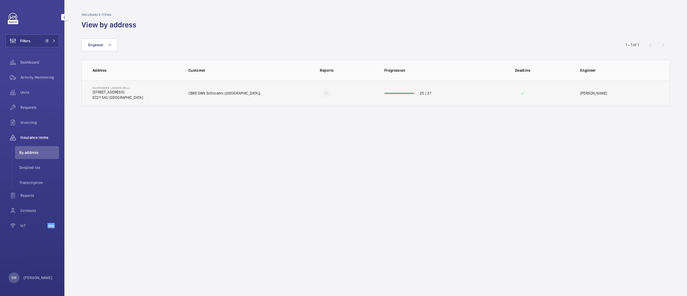
click at [419, 91] on td "25 / 27" at bounding box center [425, 93] width 98 height 25
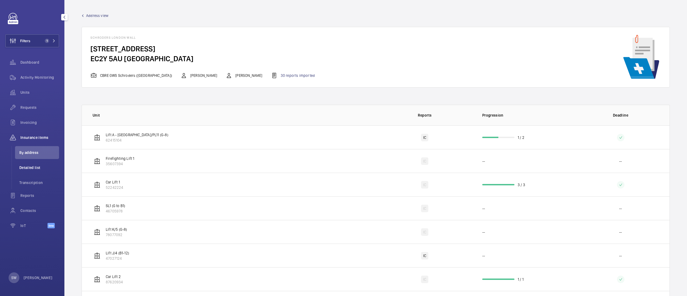
click at [41, 168] on span "Detailed list" at bounding box center [39, 167] width 40 height 5
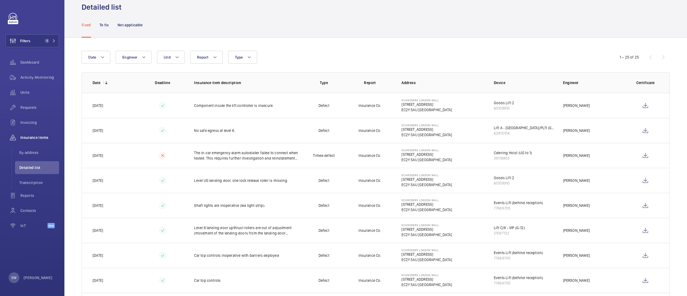
scroll to position [20, 0]
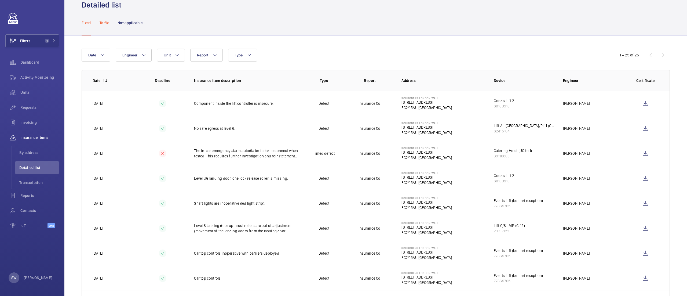
click at [100, 23] on p "To fix" at bounding box center [104, 22] width 9 height 5
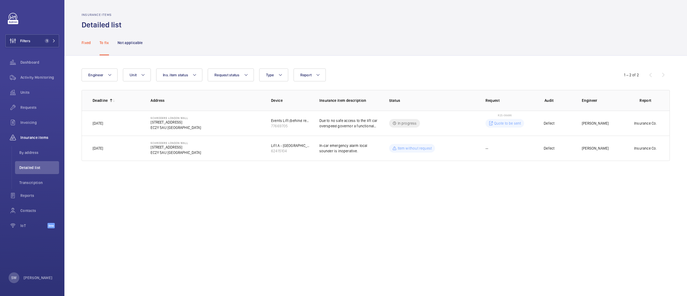
click at [90, 45] on p "Fixed" at bounding box center [86, 42] width 9 height 5
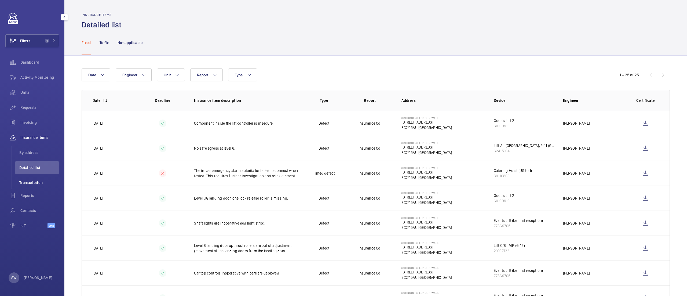
click at [28, 180] on span "Transcription" at bounding box center [39, 182] width 40 height 5
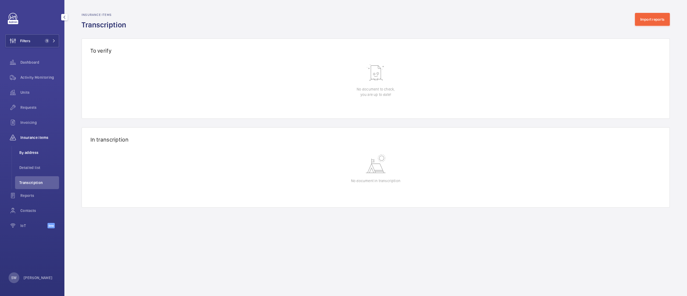
click at [31, 153] on span "By address" at bounding box center [39, 152] width 40 height 5
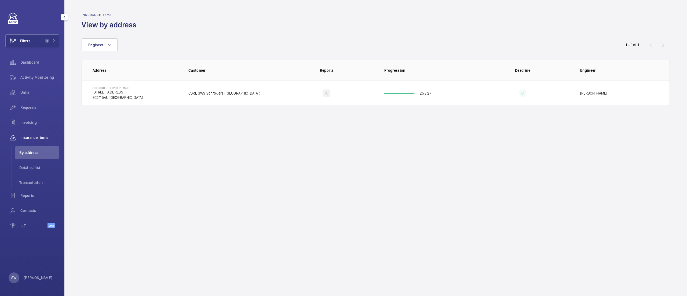
click at [25, 137] on span "Insurance items" at bounding box center [39, 137] width 39 height 5
click at [29, 155] on span "By address" at bounding box center [39, 152] width 40 height 5
click at [34, 174] on li "Detailed list" at bounding box center [37, 167] width 44 height 13
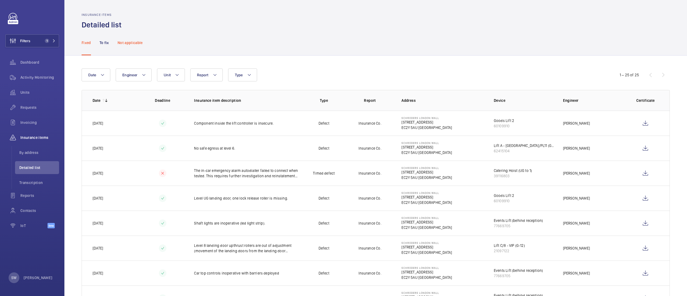
click at [139, 38] on div "Not applicable" at bounding box center [130, 43] width 25 height 26
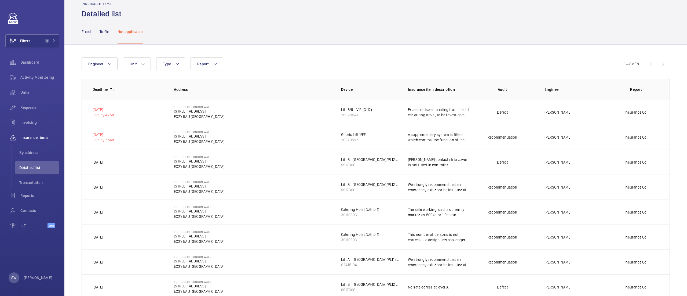
scroll to position [28, 0]
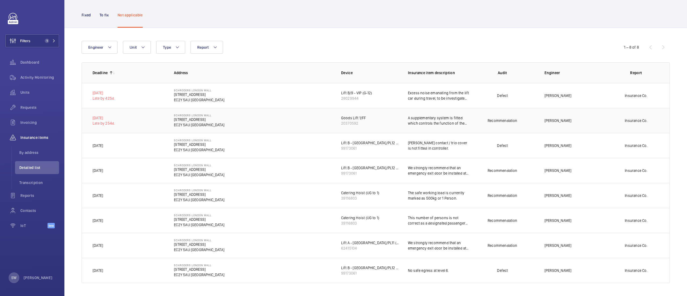
click at [421, 119] on p "A supplementary system is fitted which controls the function of the lift in the…" at bounding box center [438, 120] width 61 height 11
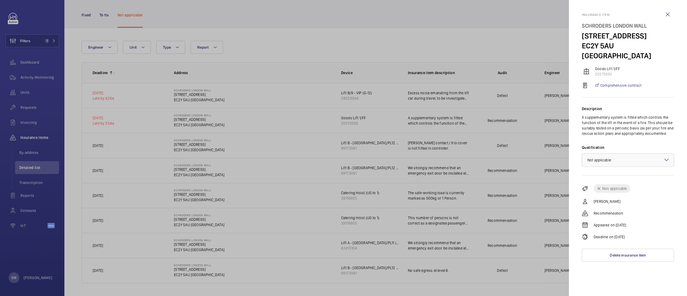
click at [252, 36] on div at bounding box center [343, 148] width 687 height 296
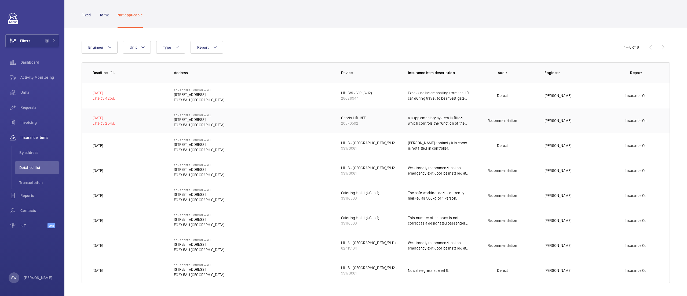
click at [289, 122] on td "Schroders [GEOGRAPHIC_DATA] [STREET_ADDRESS]" at bounding box center [248, 120] width 167 height 25
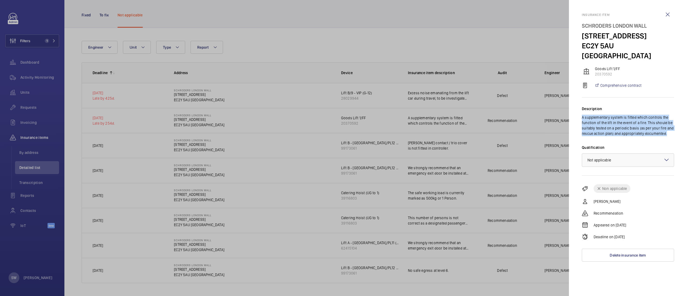
drag, startPoint x: 669, startPoint y: 122, endPoint x: 579, endPoint y: 102, distance: 91.4
click at [579, 102] on mat-sidenav "Insurance item Schroders London Wall [STREET_ADDRESS] Goods Lift 1/FF 20370592 …" at bounding box center [628, 148] width 118 height 296
click at [651, 125] on p "A supplementary system is fitted which controls the function of the lift in the…" at bounding box center [628, 125] width 92 height 21
